Goal: Book appointment/travel/reservation

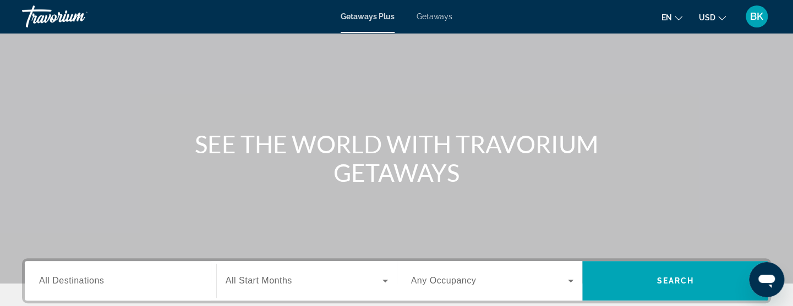
scroll to position [43, 0]
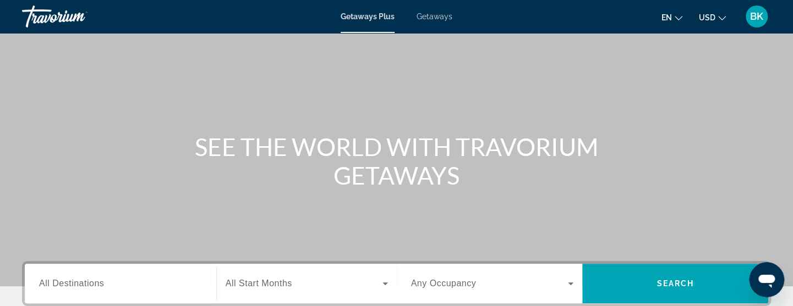
click at [435, 19] on span "Getaways" at bounding box center [434, 16] width 36 height 9
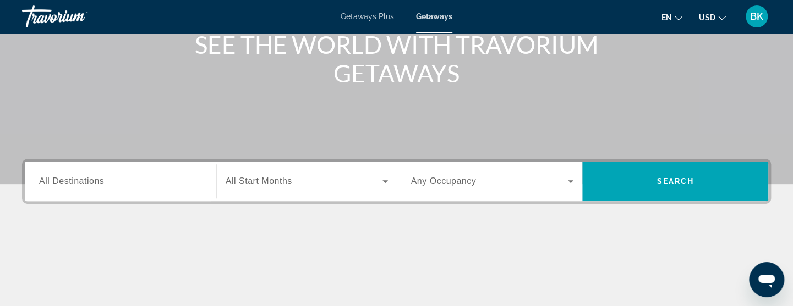
scroll to position [153, 0]
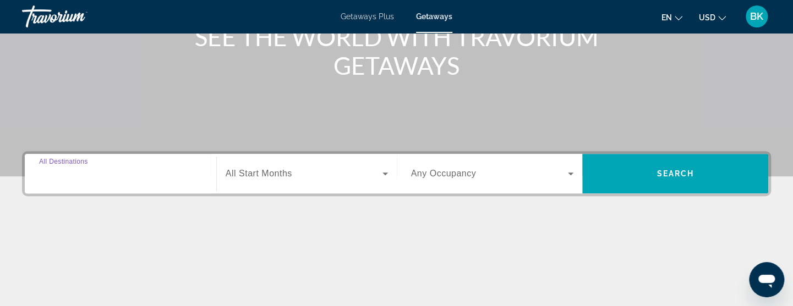
click at [111, 174] on input "Destination All Destinations" at bounding box center [120, 174] width 163 height 13
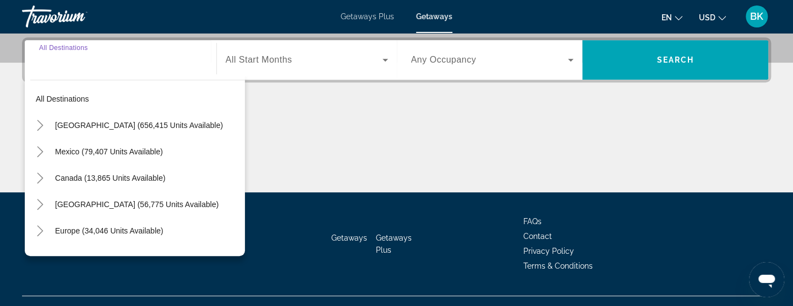
scroll to position [268, 0]
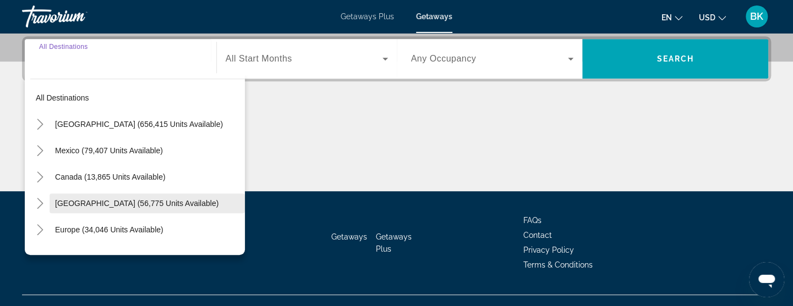
click at [121, 204] on span "[GEOGRAPHIC_DATA] (56,775 units available)" at bounding box center [136, 203] width 163 height 9
type input "**********"
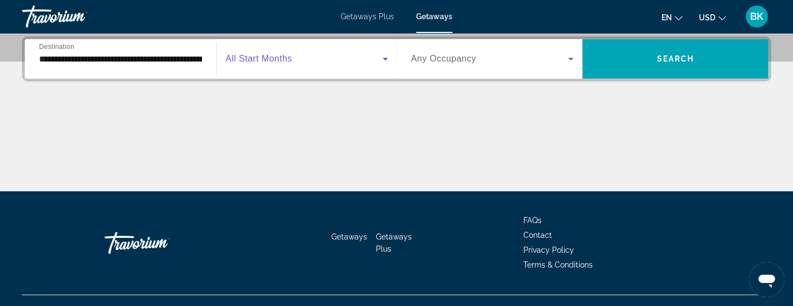
click at [383, 59] on icon "Search widget" at bounding box center [384, 58] width 13 height 13
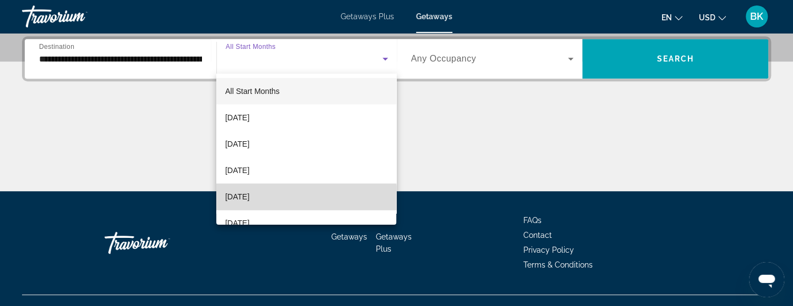
click at [249, 198] on span "[DATE]" at bounding box center [237, 196] width 24 height 13
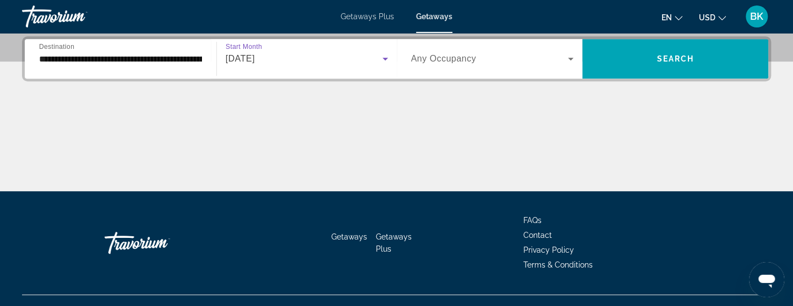
click at [570, 63] on icon "Search widget" at bounding box center [570, 58] width 13 height 13
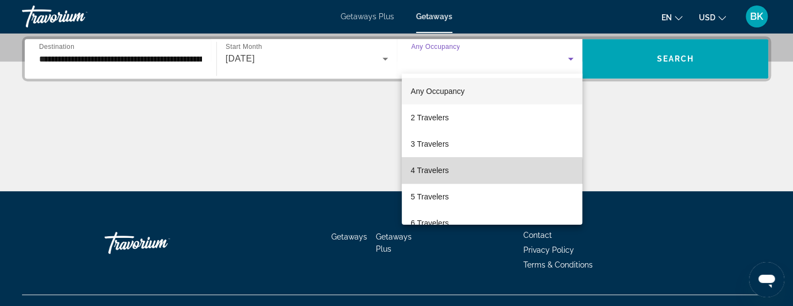
click at [437, 174] on span "4 Travelers" at bounding box center [429, 170] width 38 height 13
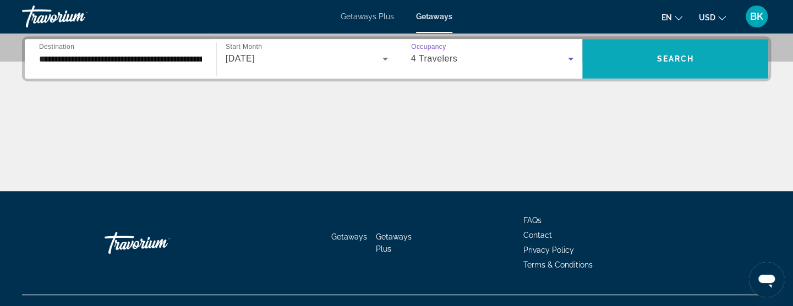
click at [690, 58] on span "Search" at bounding box center [674, 58] width 37 height 9
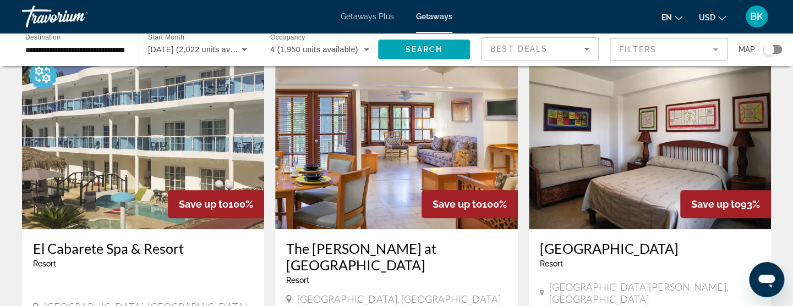
scroll to position [439, 0]
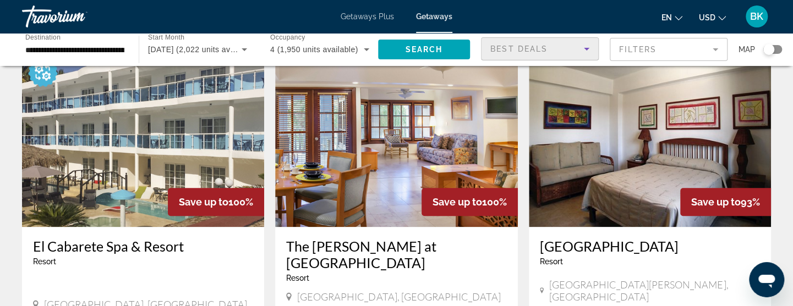
click at [587, 50] on icon "Sort by" at bounding box center [586, 48] width 13 height 13
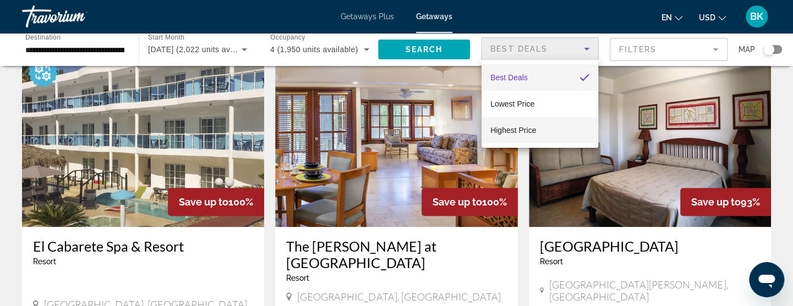
click at [531, 127] on span "Highest Price" at bounding box center [513, 130] width 46 height 9
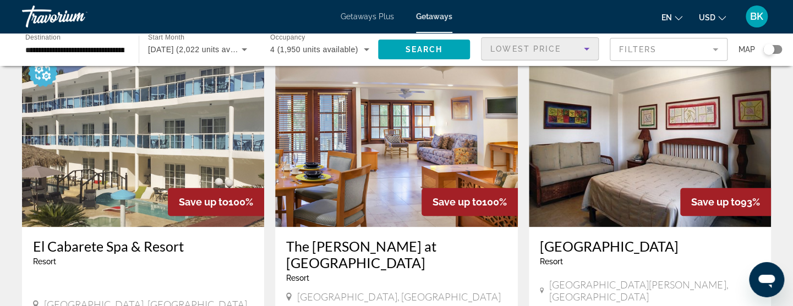
click at [588, 50] on icon "Sort by" at bounding box center [586, 48] width 13 height 13
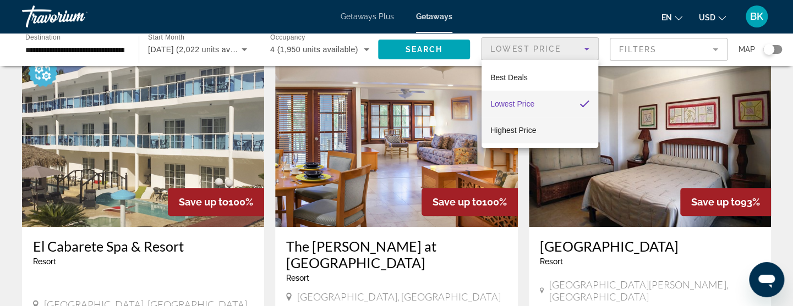
click at [524, 131] on span "Highest Price" at bounding box center [513, 130] width 46 height 9
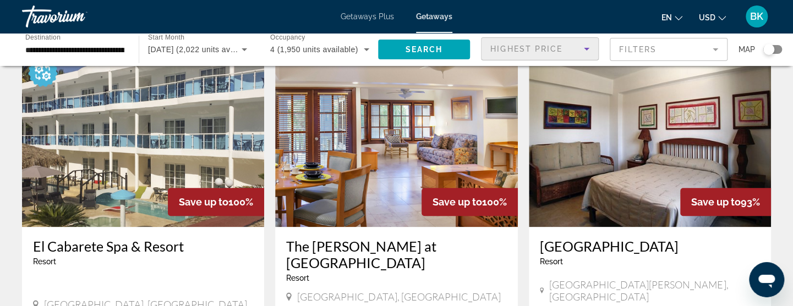
click at [717, 49] on mat-form-field "Filters" at bounding box center [668, 49] width 118 height 23
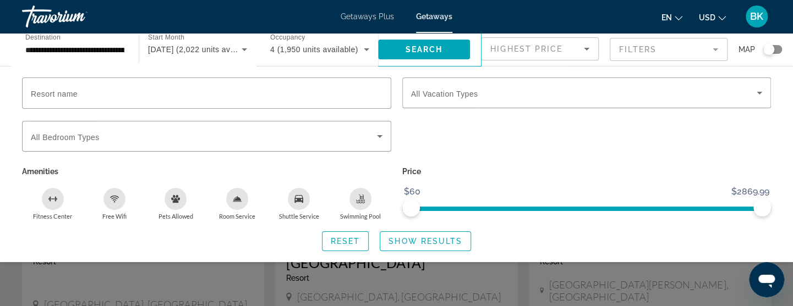
click at [8, 87] on div "Resort name Vacation Types All Vacation Types Bedroom Types All Bedroom Types A…" at bounding box center [396, 165] width 793 height 174
click at [457, 277] on div "Search widget" at bounding box center [396, 235] width 793 height 141
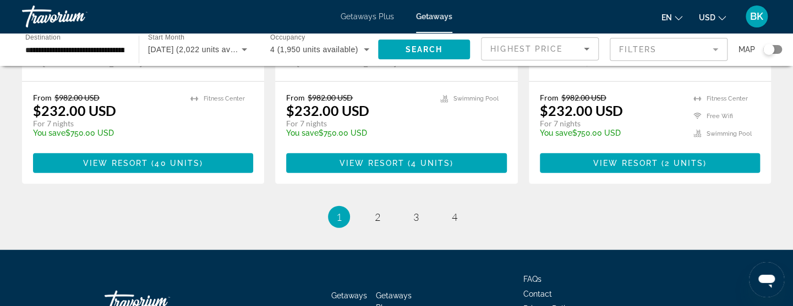
scroll to position [1472, 0]
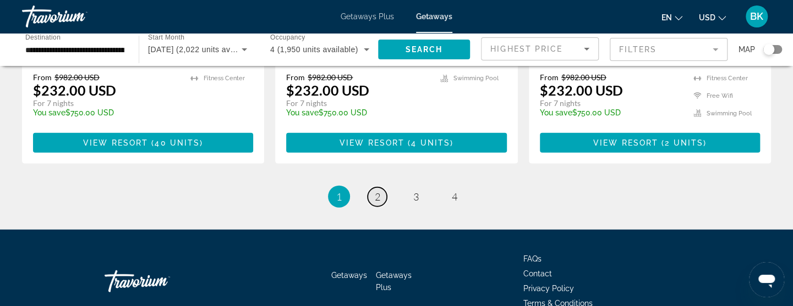
click at [375, 191] on span "2" at bounding box center [378, 197] width 6 height 12
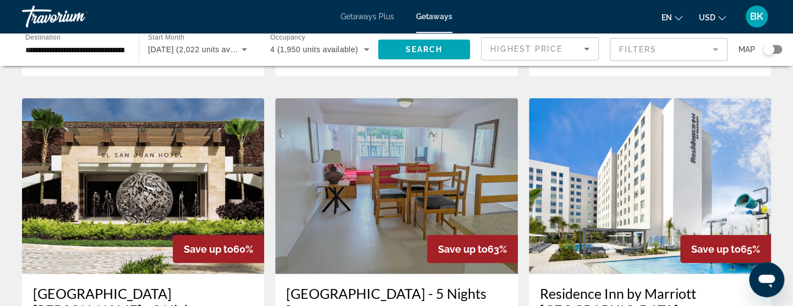
scroll to position [1209, 0]
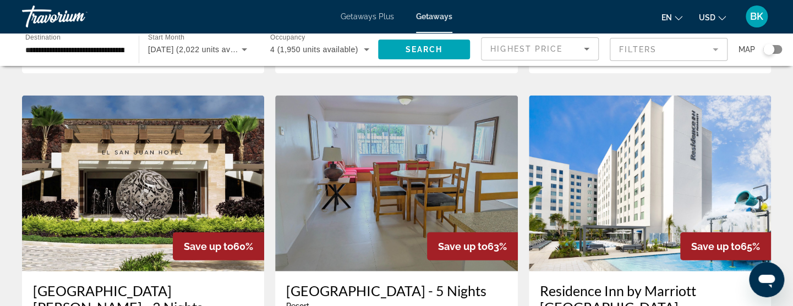
click at [368, 20] on span "Getaways Plus" at bounding box center [366, 16] width 53 height 9
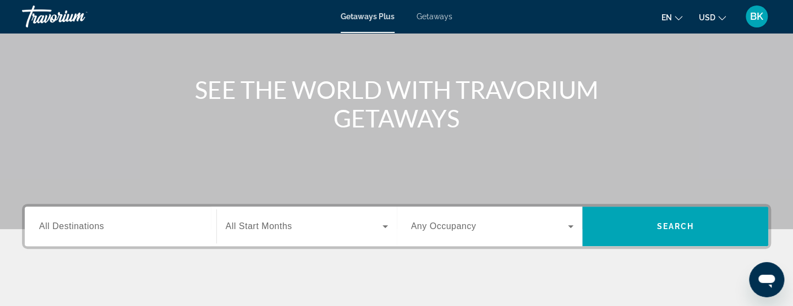
scroll to position [175, 0]
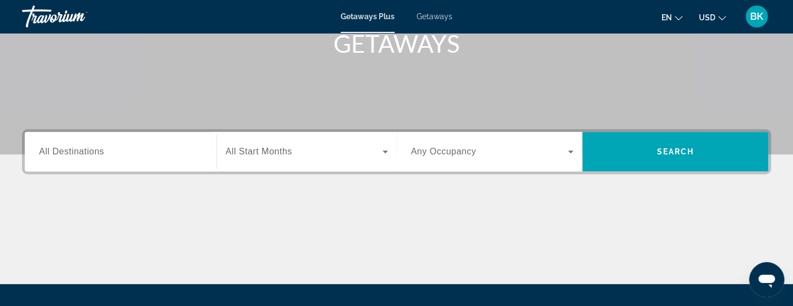
click at [87, 151] on span "All Destinations" at bounding box center [71, 151] width 65 height 9
click at [87, 151] on input "Destination All Destinations" at bounding box center [120, 152] width 163 height 13
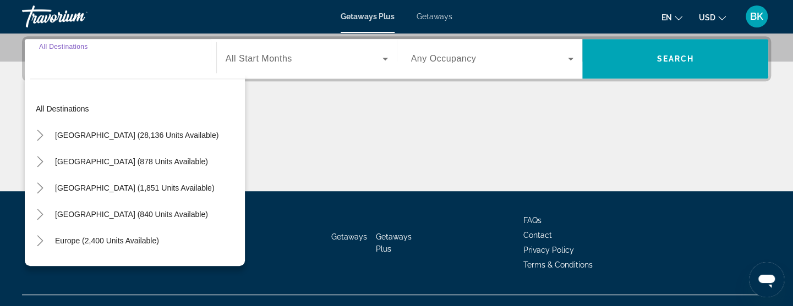
scroll to position [268, 0]
click at [100, 218] on span "[GEOGRAPHIC_DATA] (840 units available)" at bounding box center [131, 214] width 153 height 9
type input "**********"
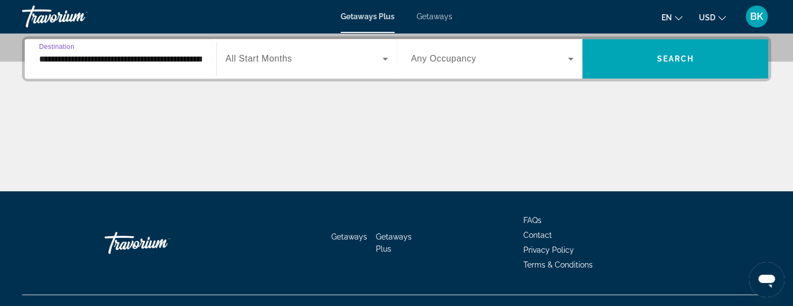
click at [384, 58] on icon "Search widget" at bounding box center [385, 59] width 6 height 3
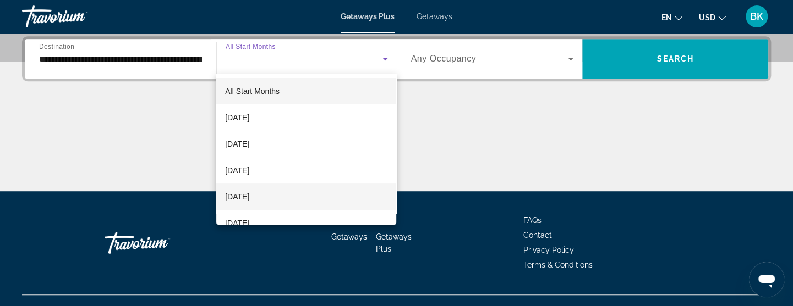
click at [249, 196] on span "[DATE]" at bounding box center [237, 196] width 24 height 13
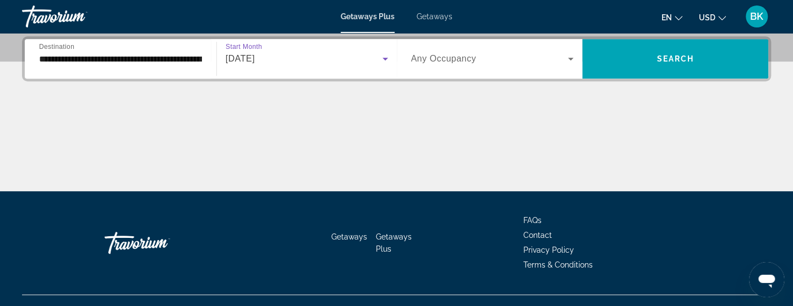
click at [570, 56] on icon "Search widget" at bounding box center [570, 58] width 13 height 13
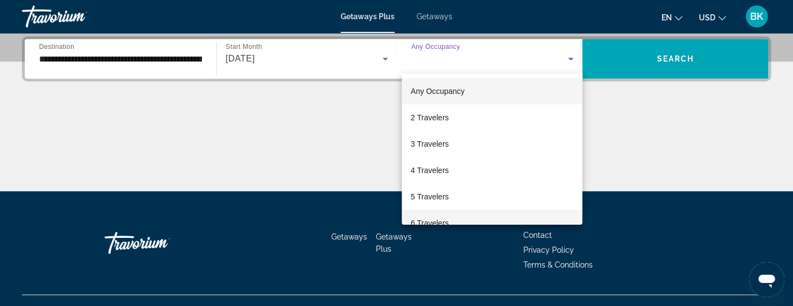
click at [435, 222] on span "6 Travelers" at bounding box center [429, 223] width 38 height 13
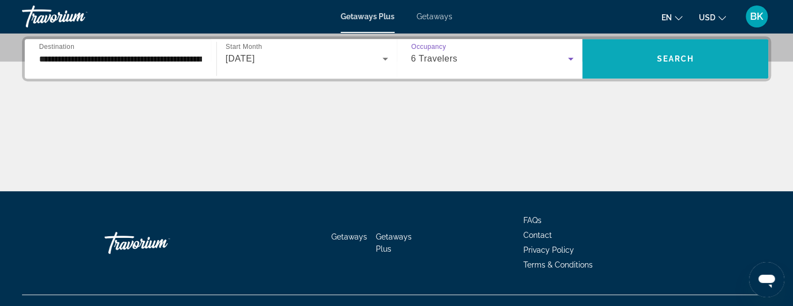
click at [664, 69] on span "Search widget" at bounding box center [675, 59] width 186 height 26
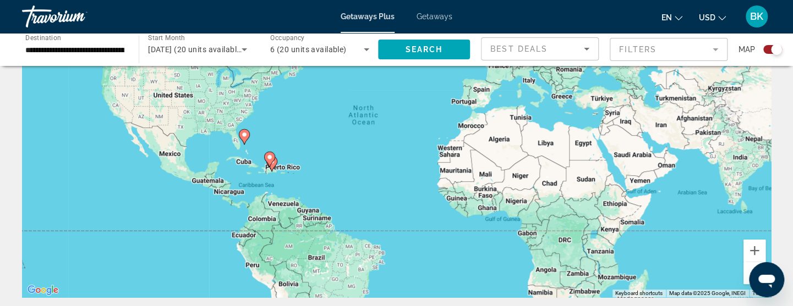
scroll to position [131, 0]
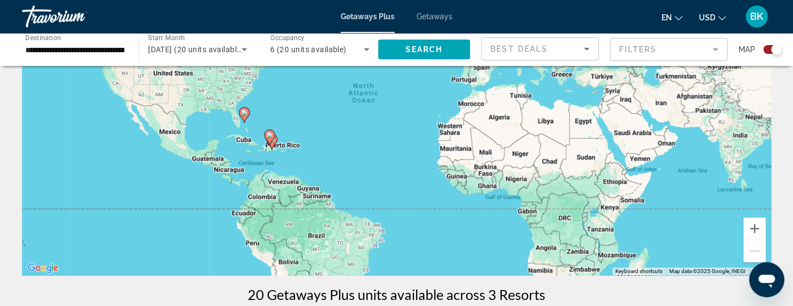
click at [272, 146] on icon "Main content" at bounding box center [271, 141] width 11 height 15
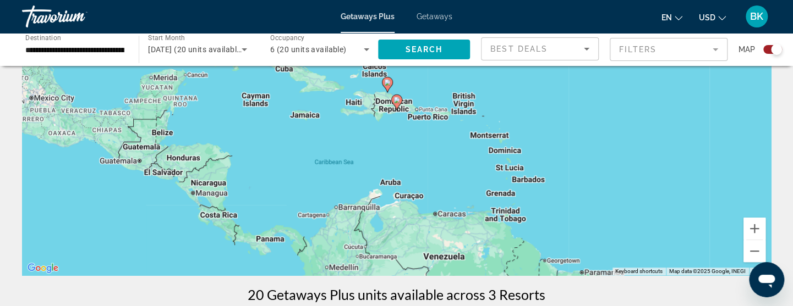
click at [610, 128] on div "To navigate, press the arrow keys. To activate drag with keyboard, press Alt + …" at bounding box center [396, 111] width 749 height 330
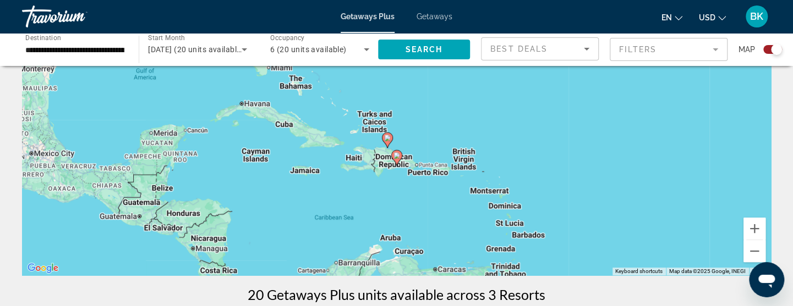
click at [388, 140] on image "Main content" at bounding box center [387, 138] width 7 height 7
type input "**********"
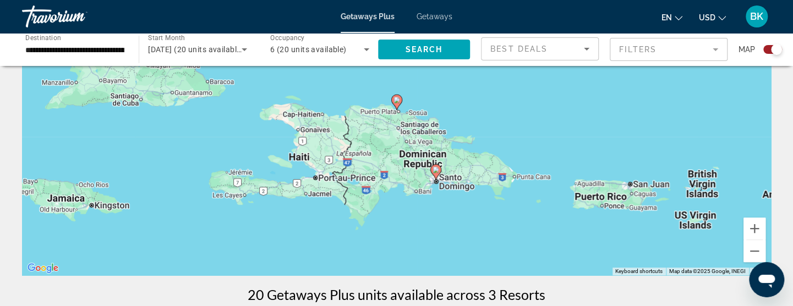
click at [438, 171] on image "Main content" at bounding box center [435, 170] width 7 height 7
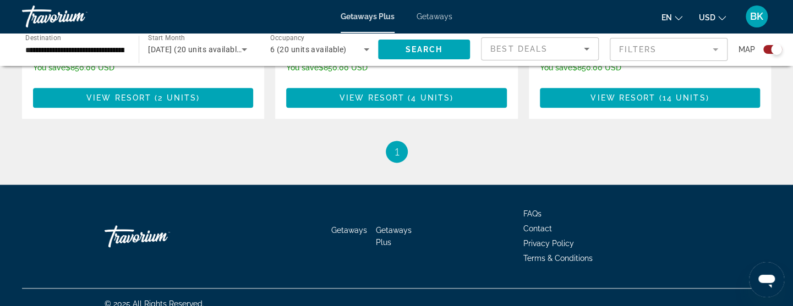
scroll to position [691, 0]
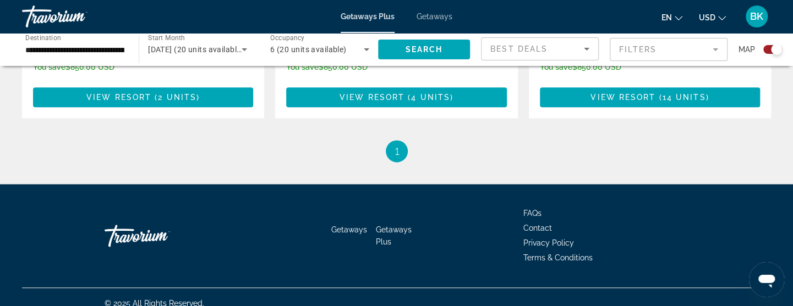
click at [431, 18] on span "Getaways" at bounding box center [434, 16] width 36 height 9
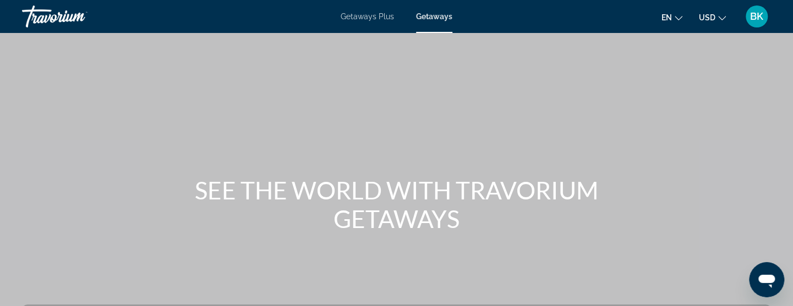
click at [375, 19] on span "Getaways Plus" at bounding box center [366, 16] width 53 height 9
